Goal: Task Accomplishment & Management: Manage account settings

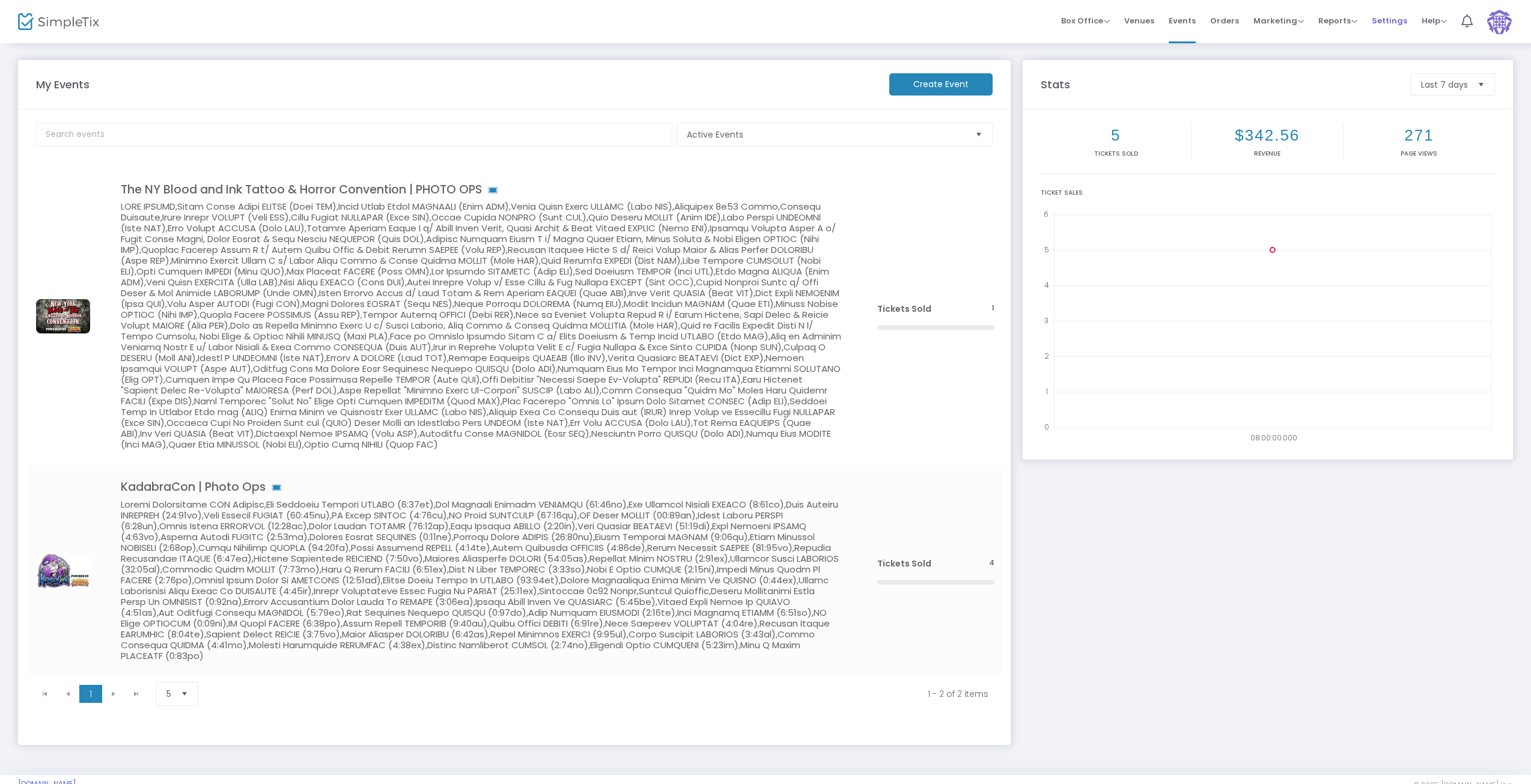
drag, startPoint x: 1390, startPoint y: 20, endPoint x: 1394, endPoint y: 26, distance: 7.2
click at [1390, 21] on span "Settings" at bounding box center [1390, 21] width 36 height 31
